Goal: Information Seeking & Learning: Learn about a topic

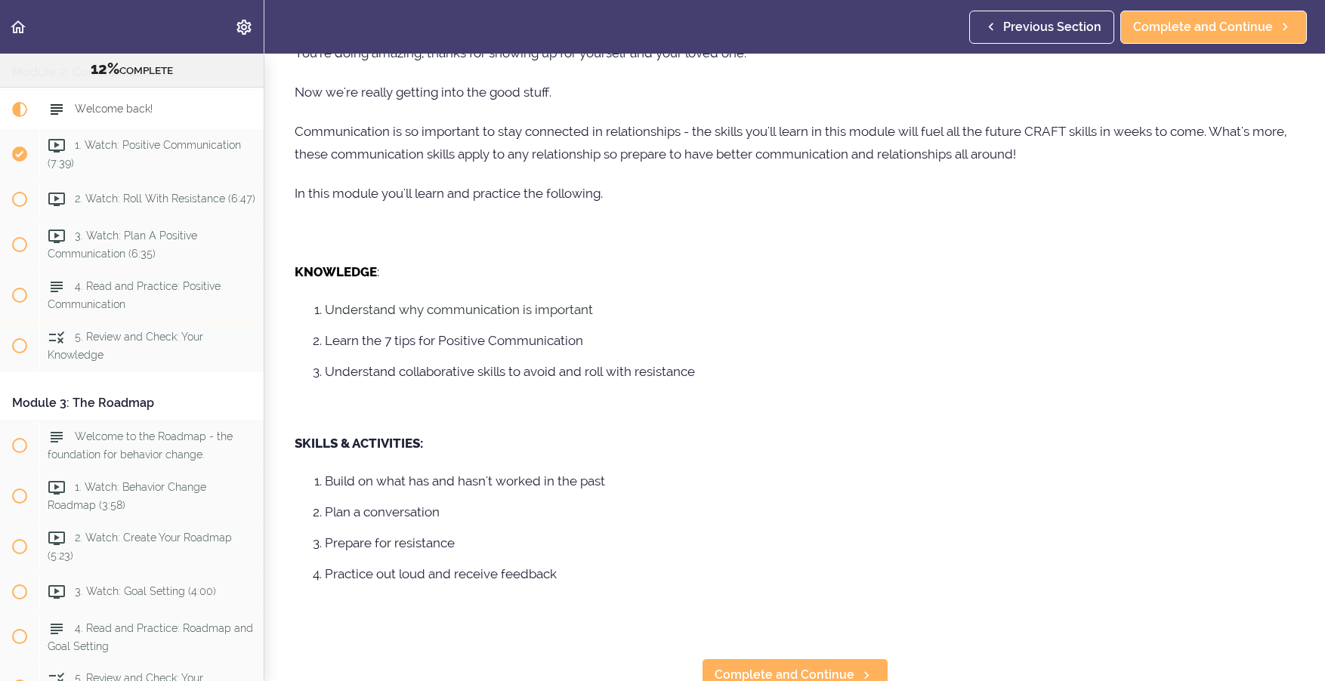
scroll to position [141, 0]
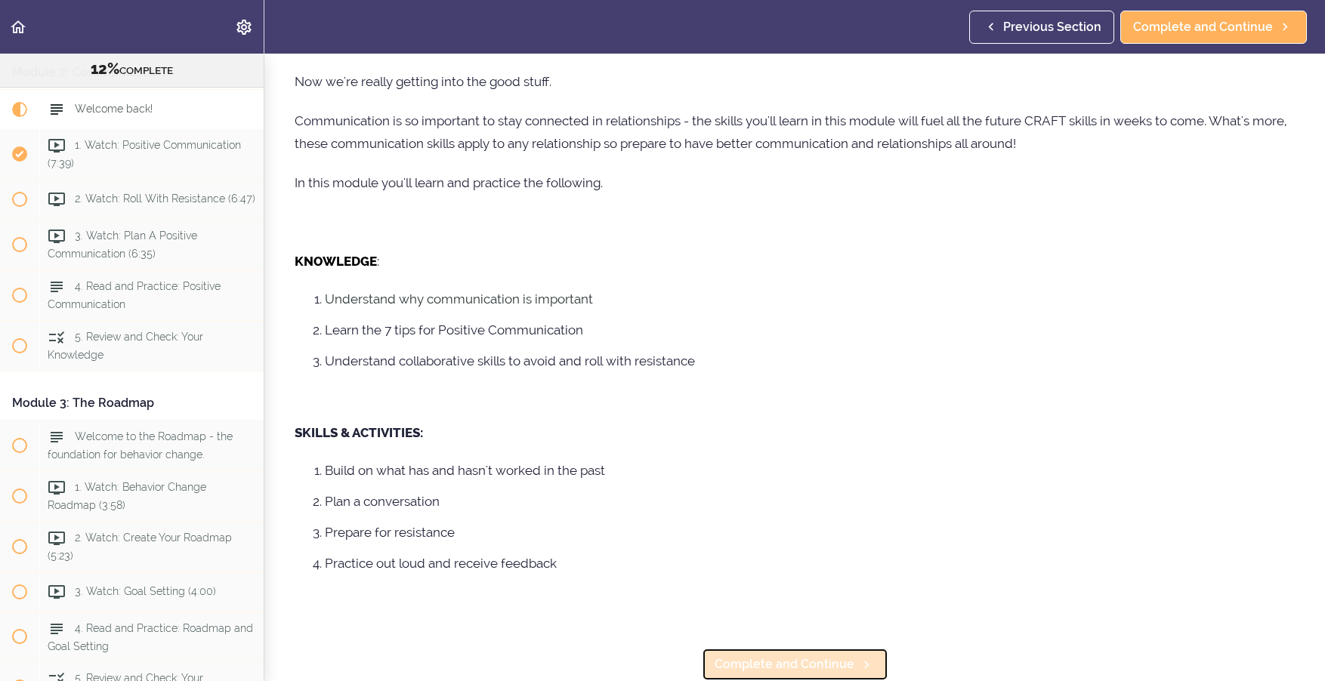
click at [808, 656] on span "Complete and Continue" at bounding box center [784, 665] width 140 height 18
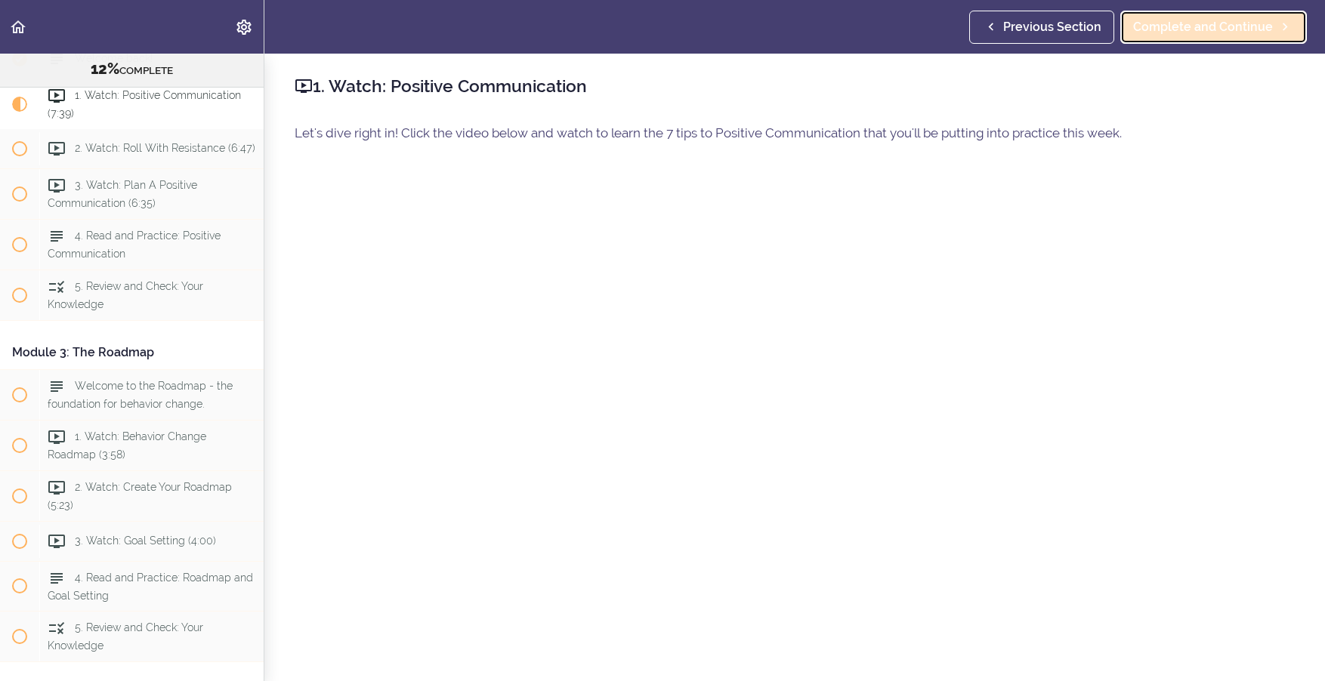
click at [1233, 26] on span "Complete and Continue" at bounding box center [1203, 27] width 140 height 18
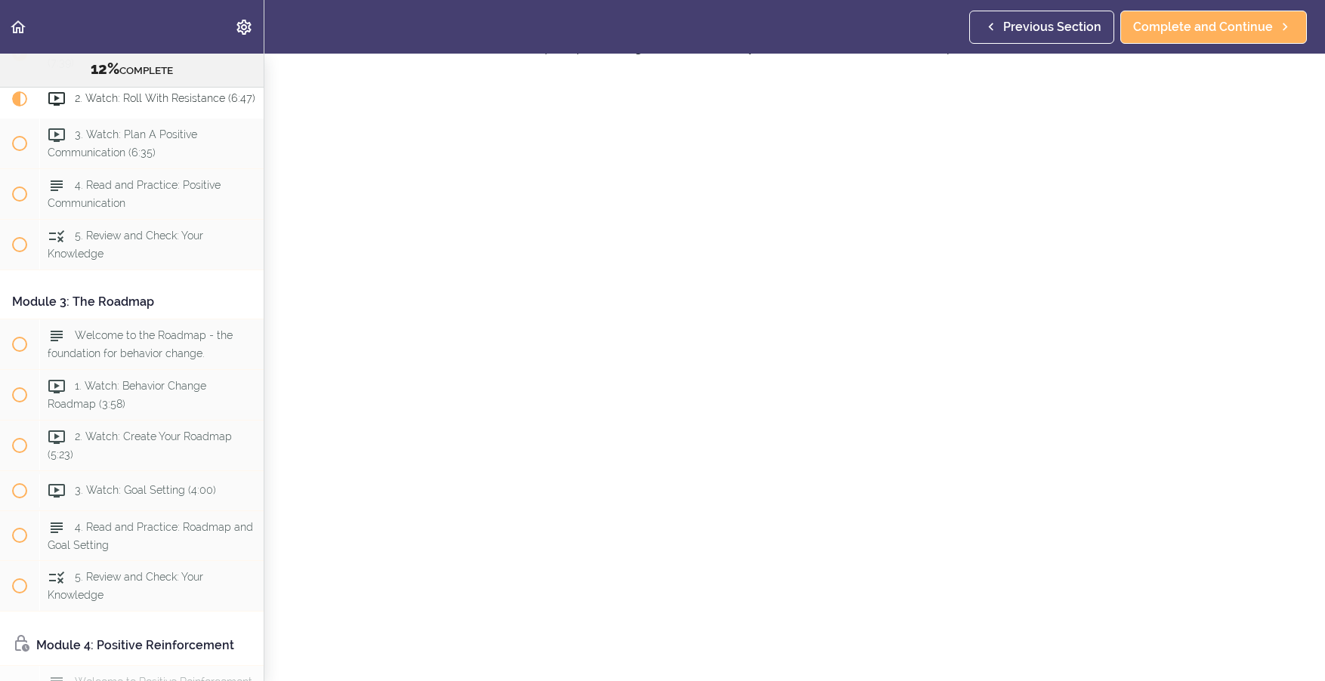
scroll to position [91, 0]
click at [1189, 18] on span "Complete and Continue" at bounding box center [1203, 27] width 140 height 18
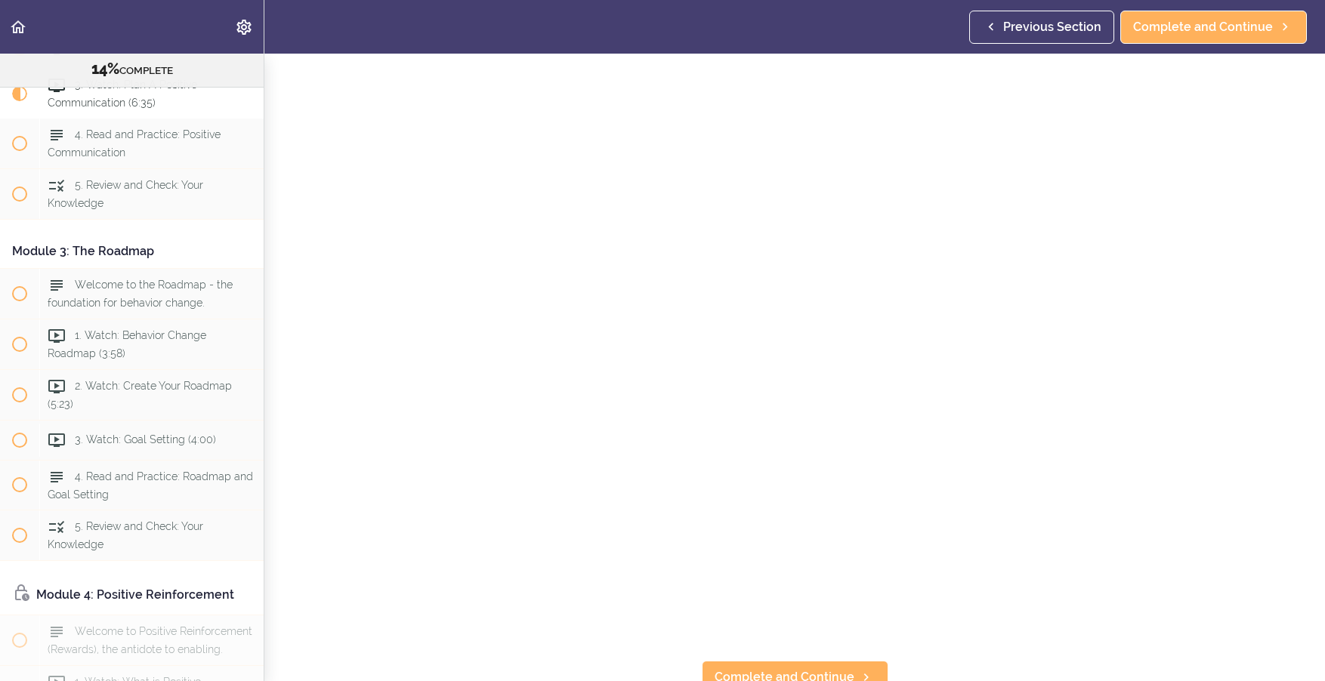
scroll to position [147, 0]
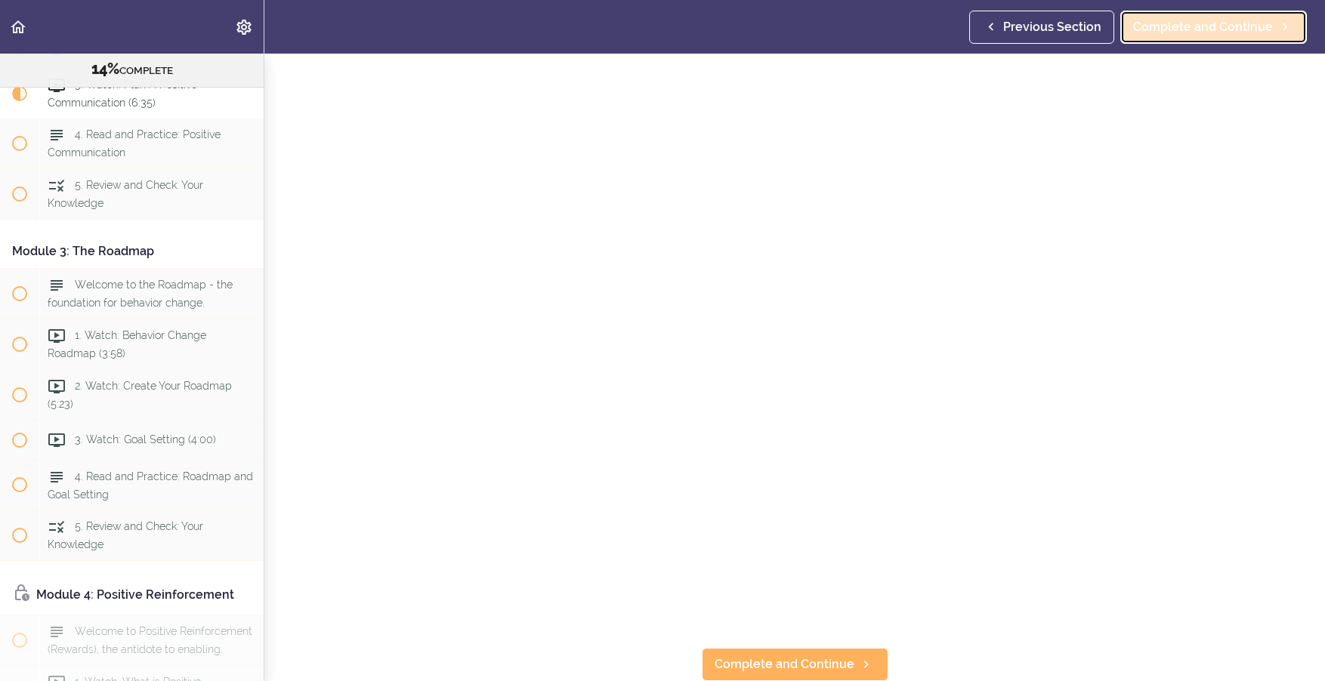
click at [1237, 23] on span "Complete and Continue" at bounding box center [1203, 27] width 140 height 18
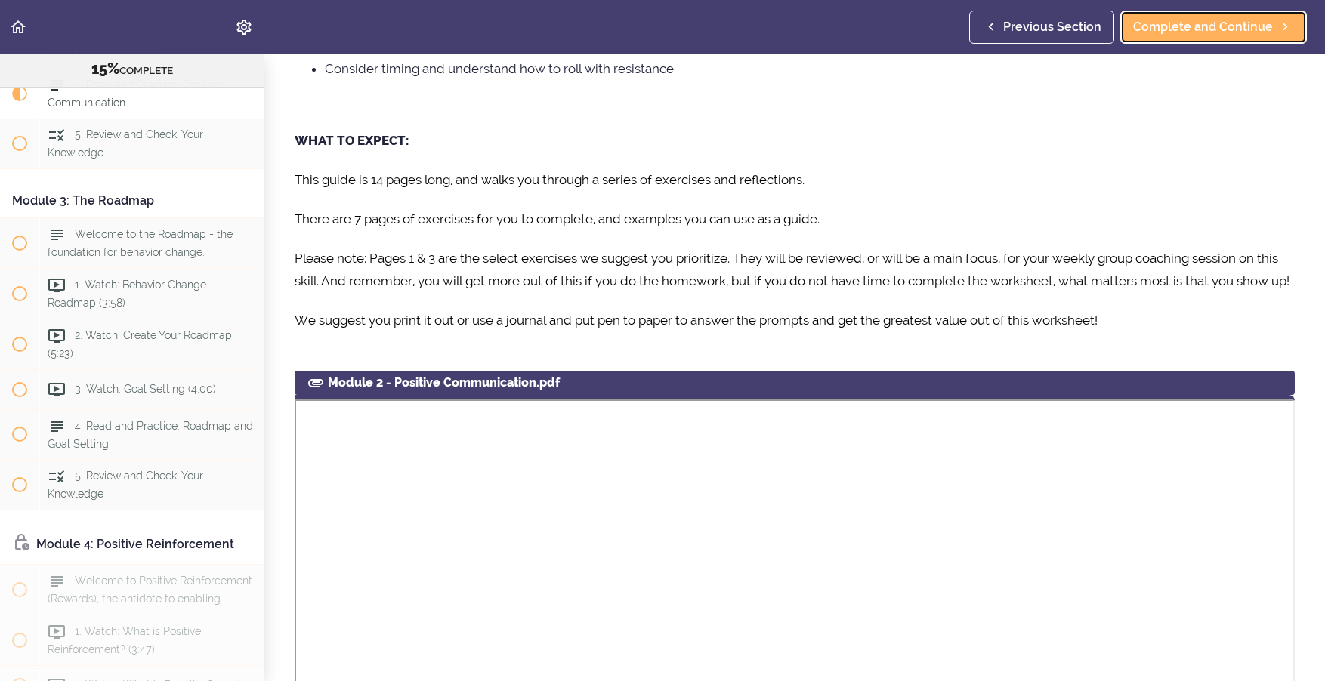
scroll to position [203, 0]
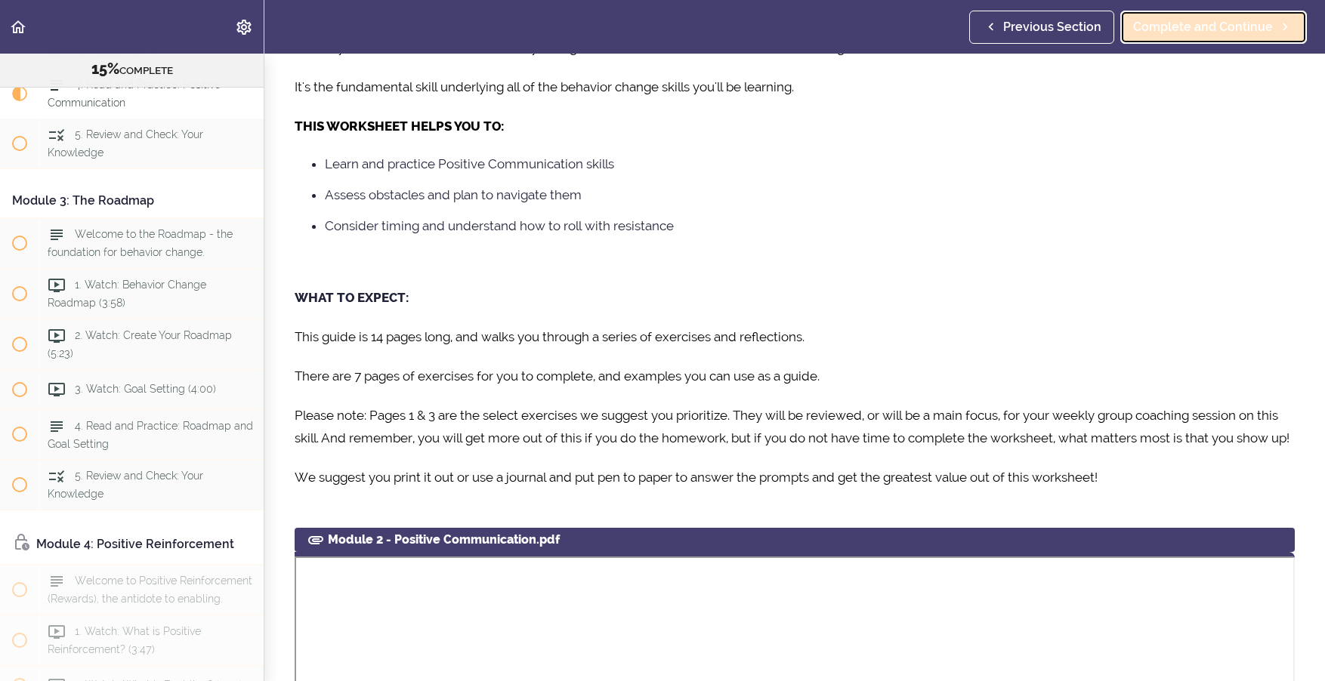
click at [1232, 26] on span "Complete and Continue" at bounding box center [1203, 27] width 140 height 18
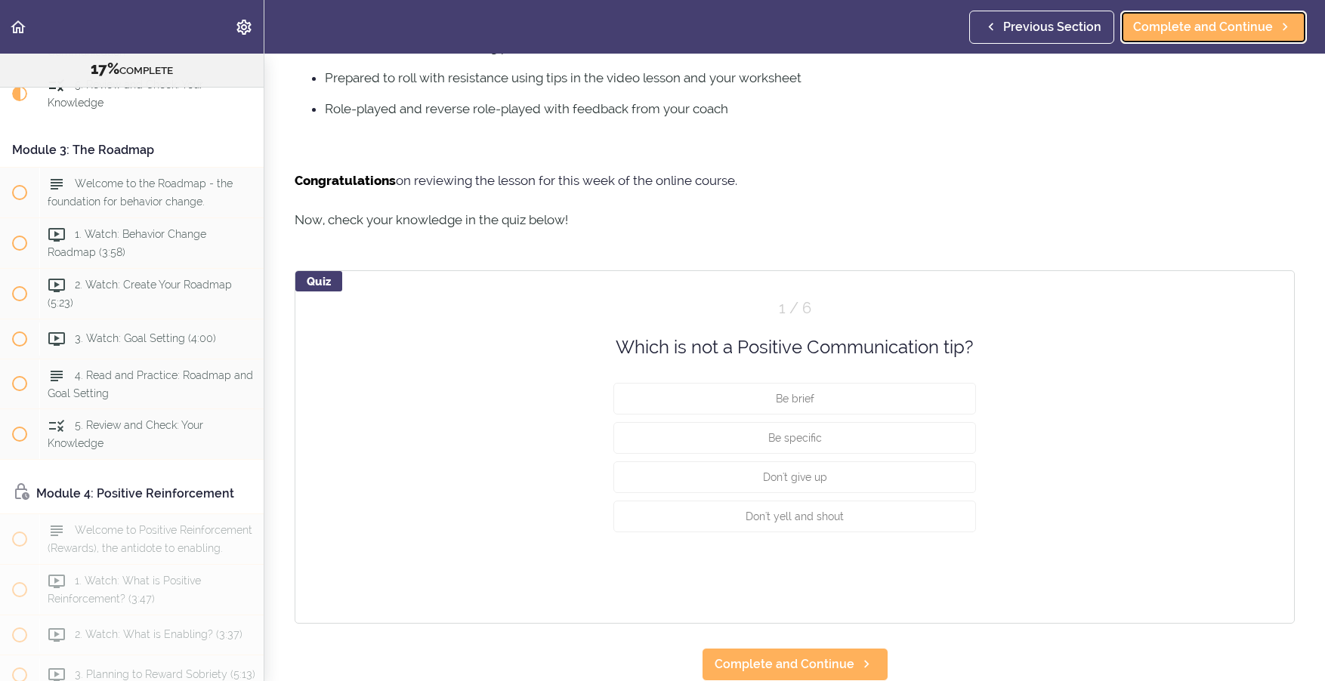
scroll to position [714, 0]
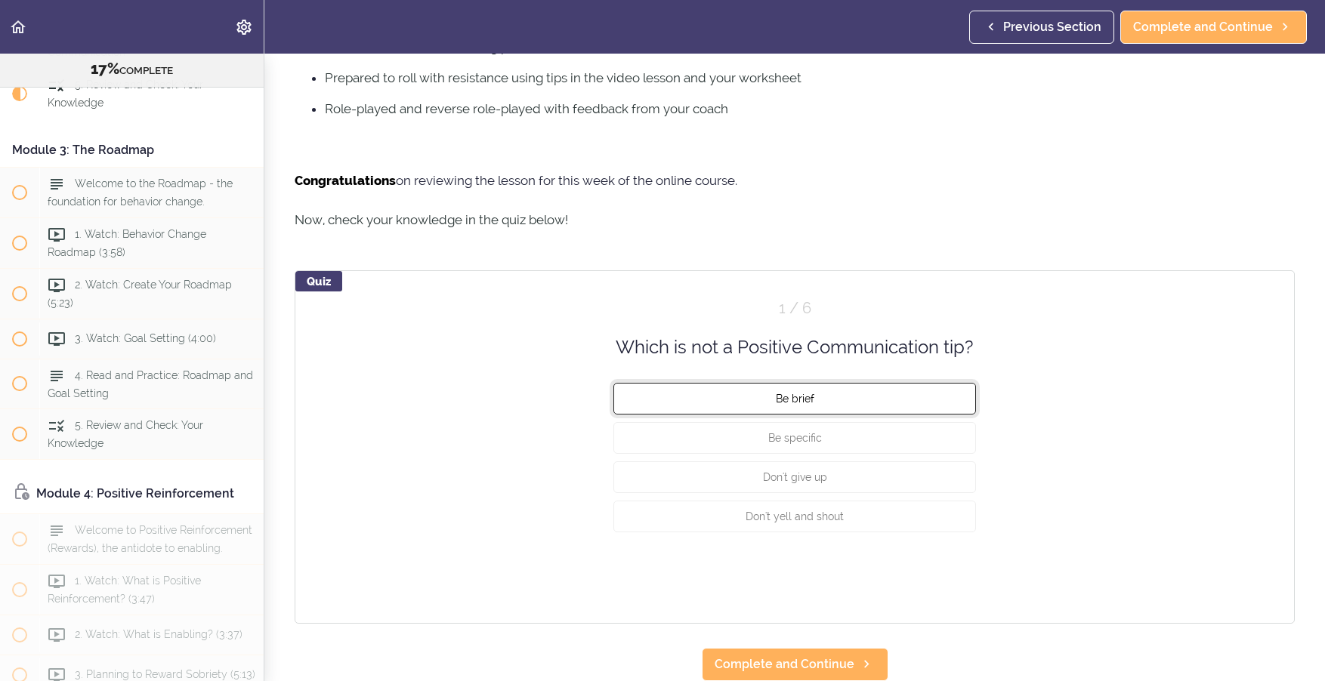
click at [810, 386] on button "Be brief" at bounding box center [794, 399] width 362 height 32
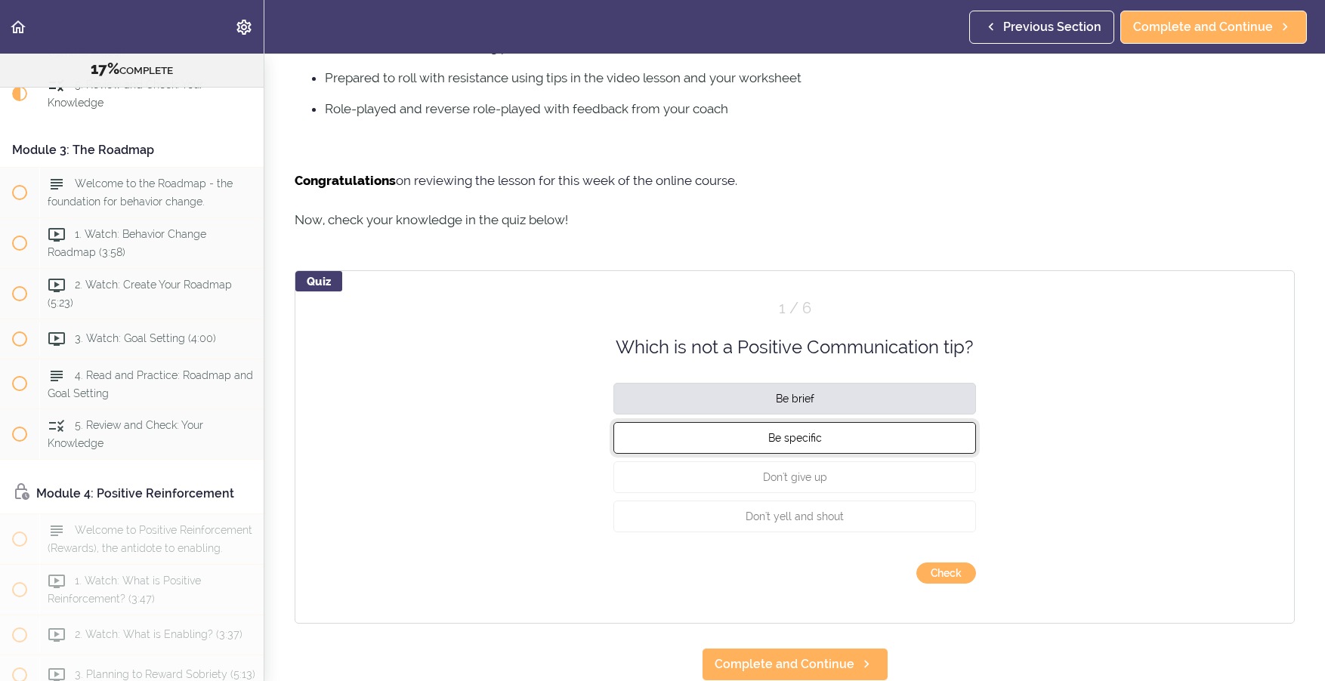
click at [801, 432] on span "Be specific" at bounding box center [795, 438] width 54 height 12
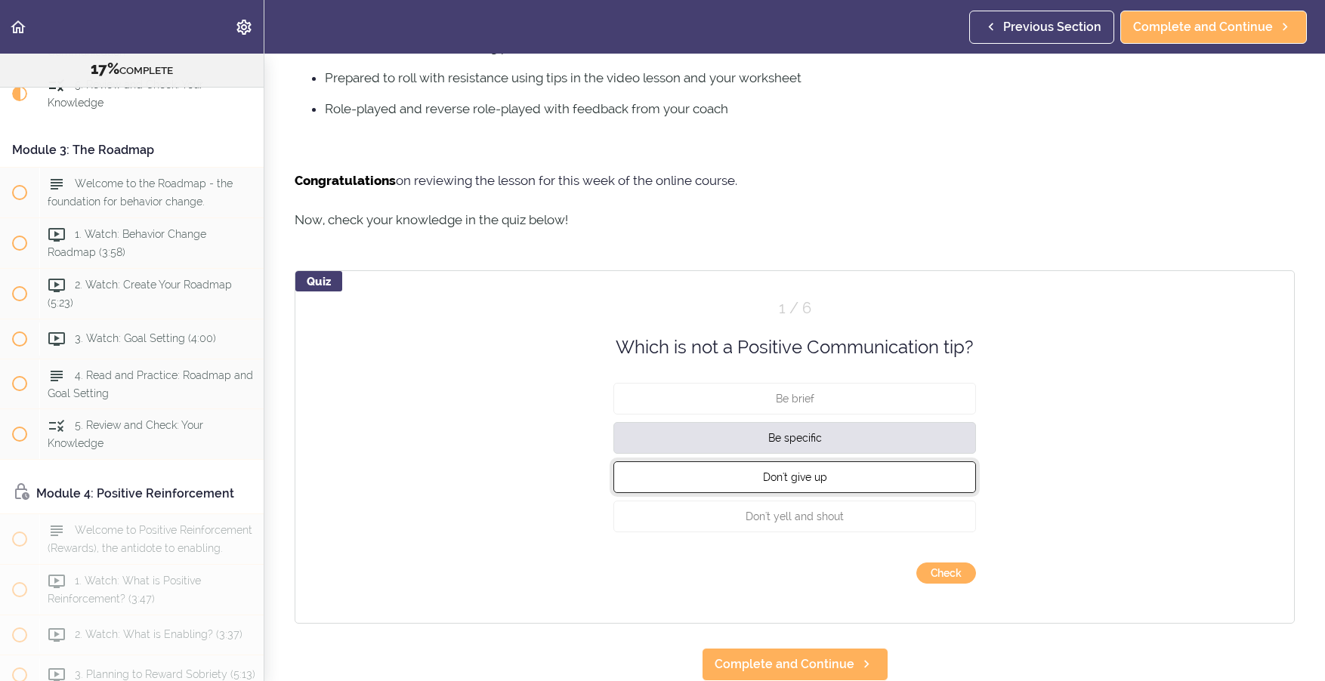
click at [819, 471] on span "Don't give up" at bounding box center [795, 477] width 64 height 12
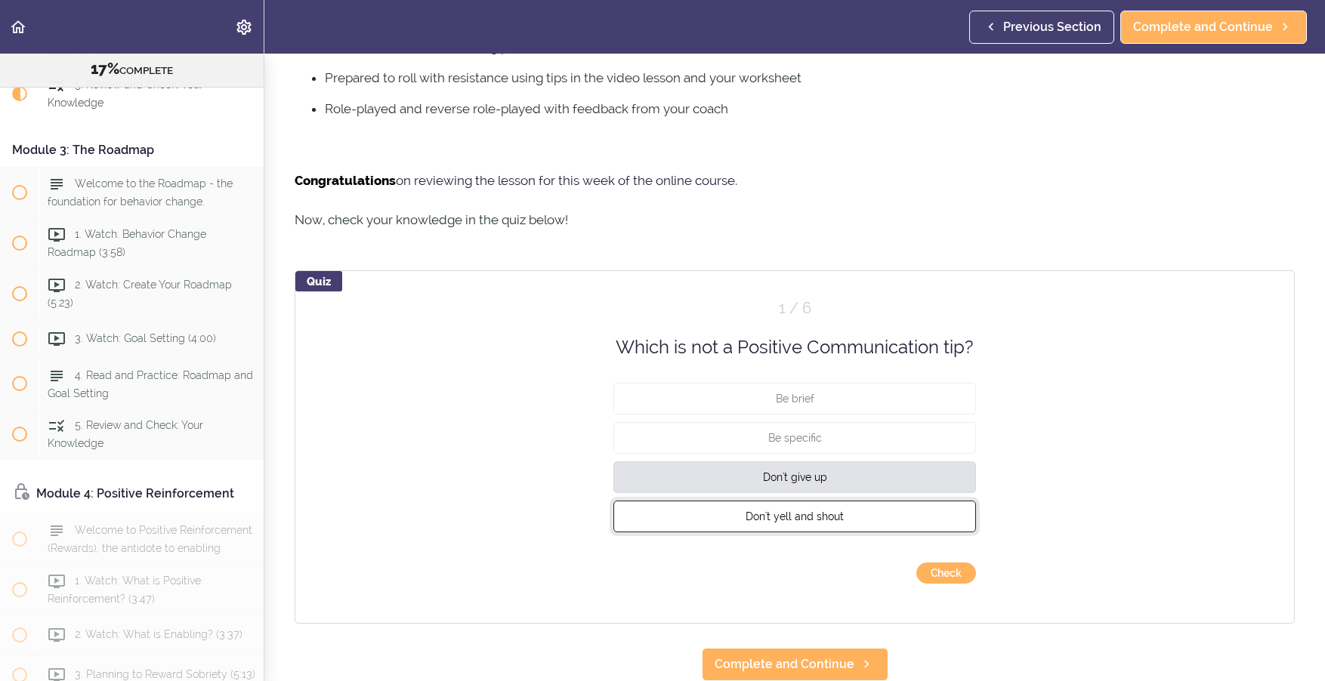
click at [806, 511] on span "Don't yell and shout" at bounding box center [794, 517] width 98 height 12
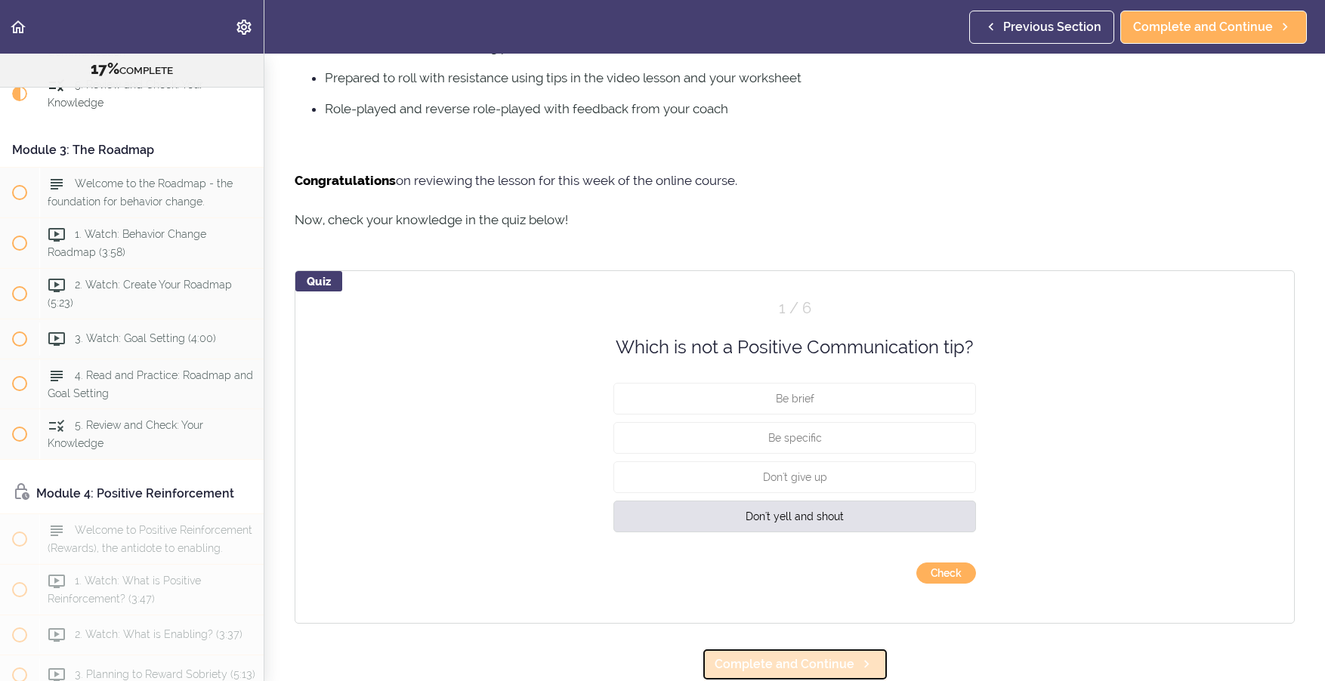
click at [813, 656] on span "Complete and Continue" at bounding box center [784, 665] width 140 height 18
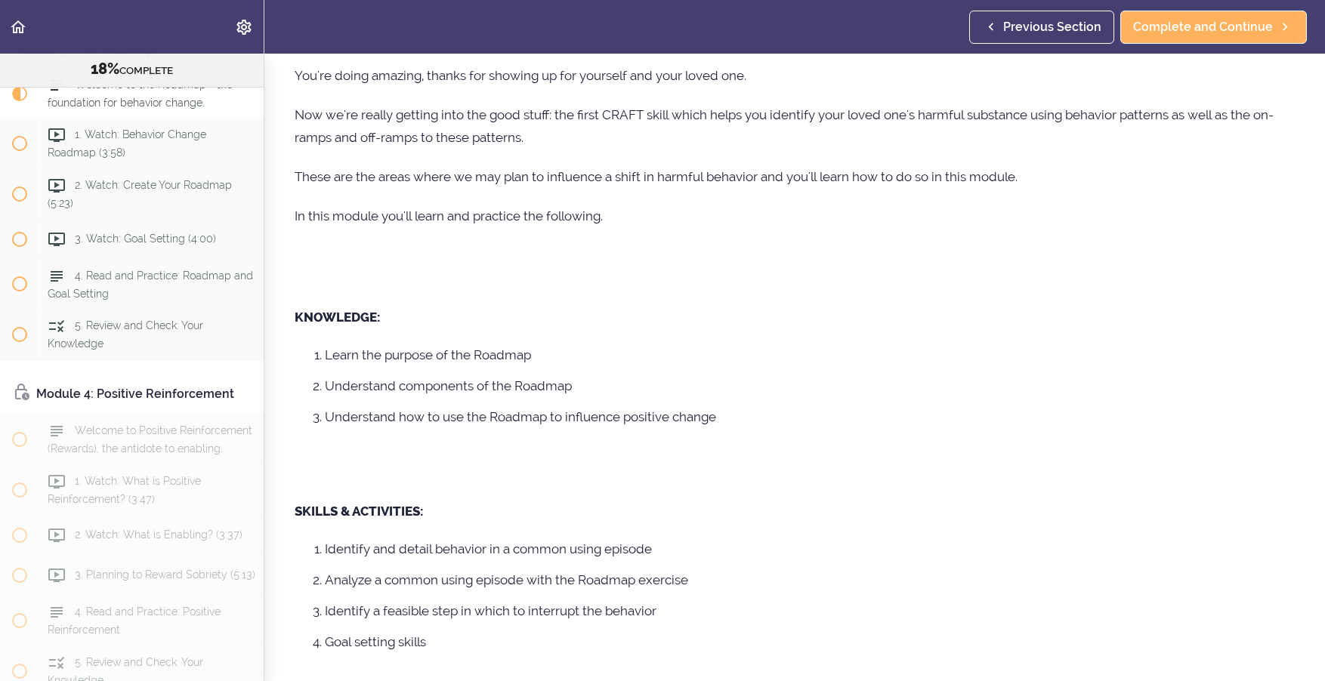
scroll to position [94, 0]
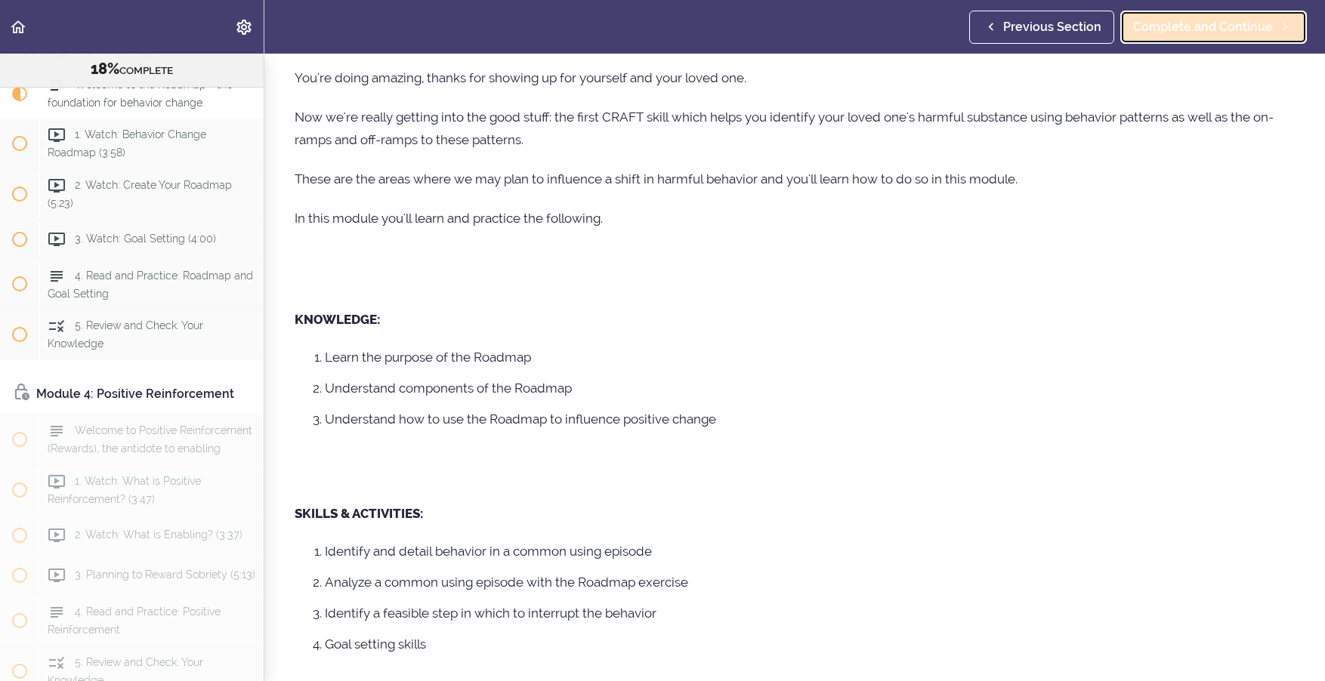
click at [1233, 27] on span "Complete and Continue" at bounding box center [1203, 27] width 140 height 18
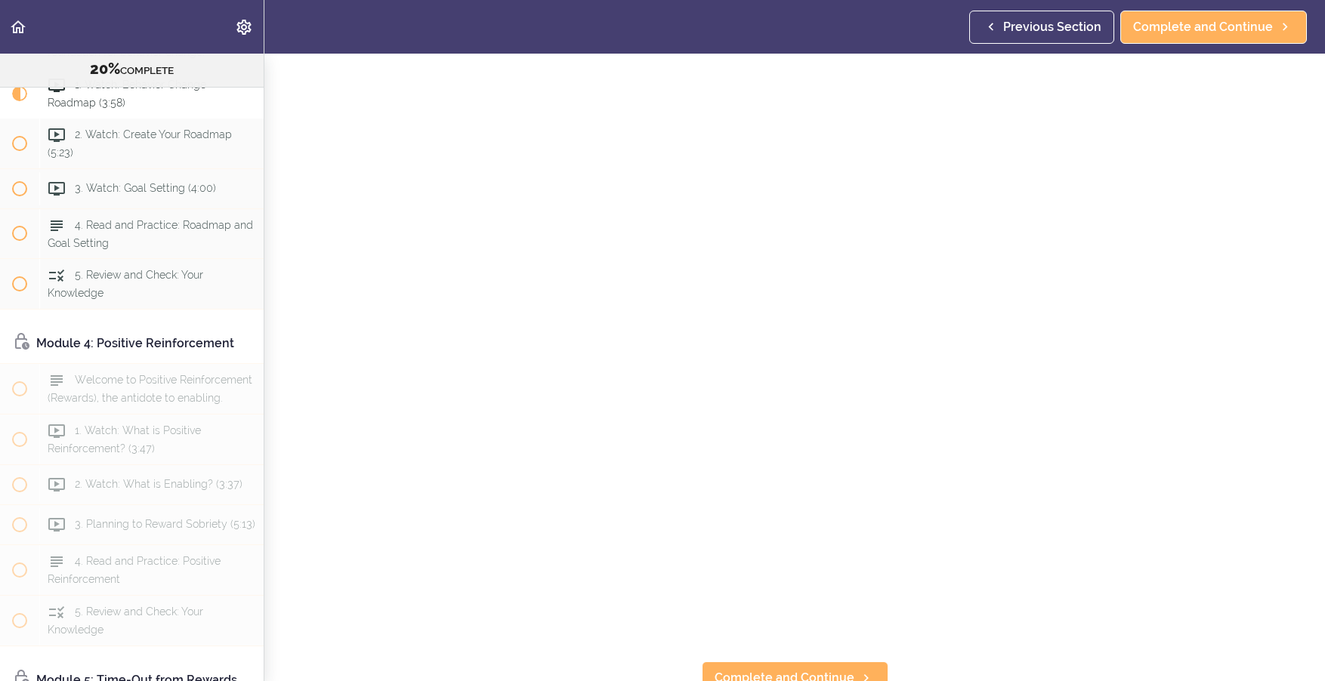
scroll to position [98, 0]
